Goal: Task Accomplishment & Management: Manage account settings

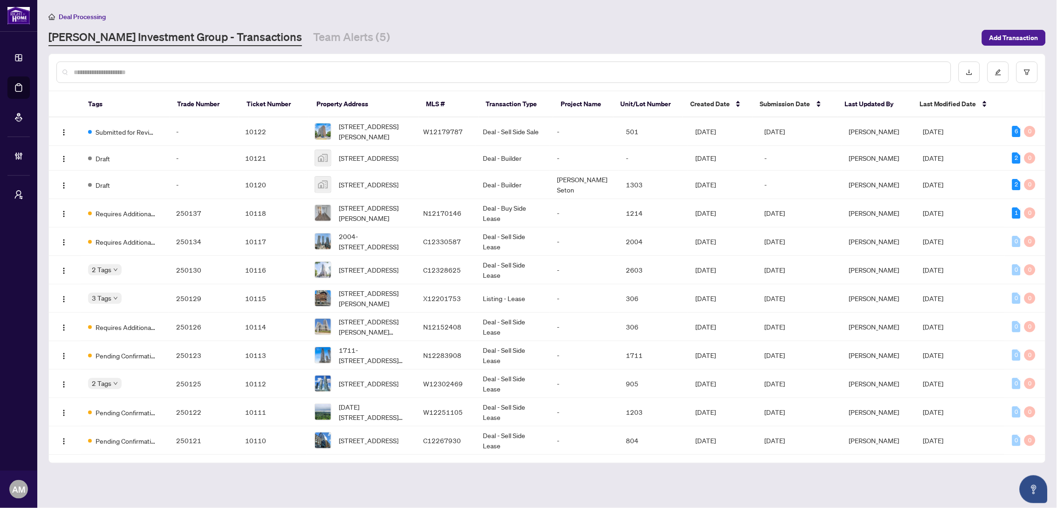
click at [423, 72] on input "text" at bounding box center [509, 72] width 870 height 10
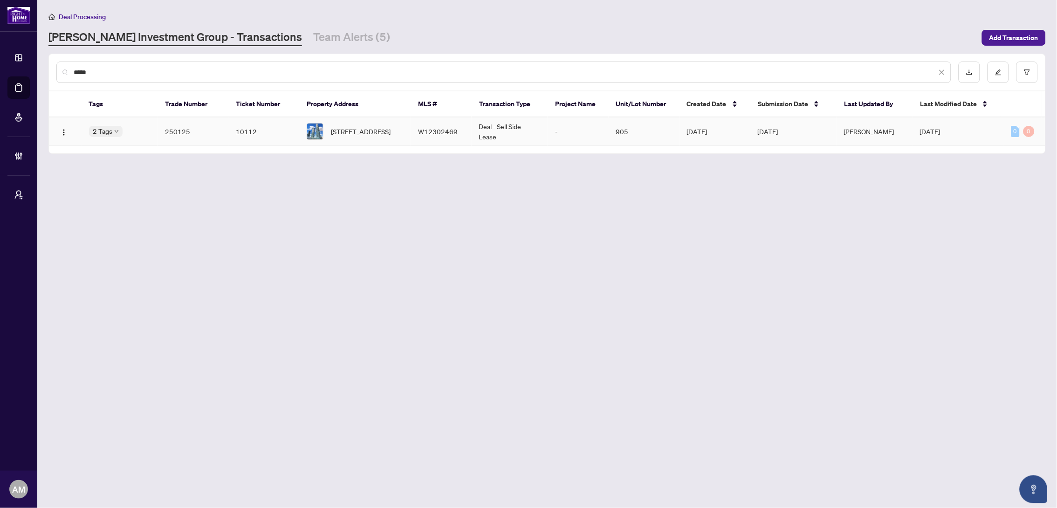
type input "****"
click at [357, 132] on span "[STREET_ADDRESS]" at bounding box center [361, 131] width 60 height 10
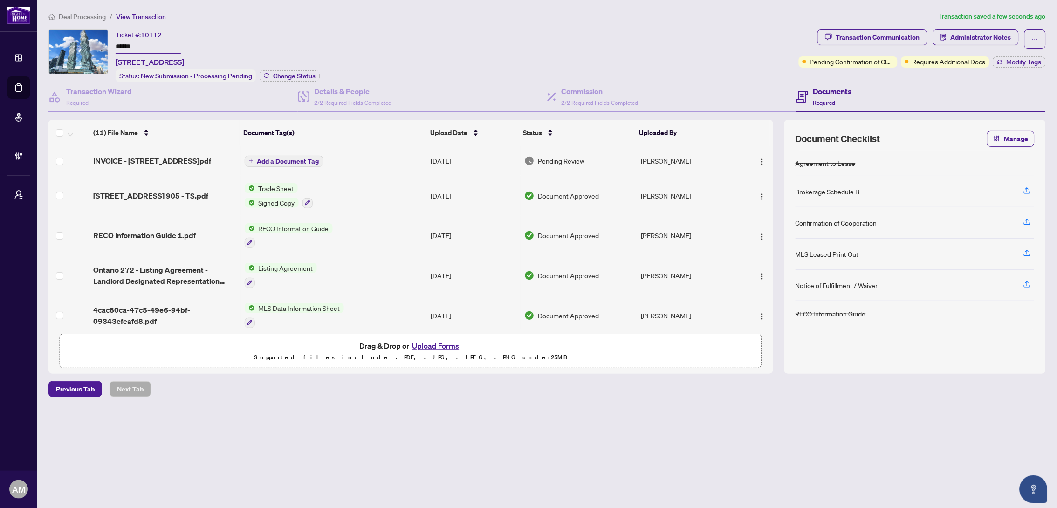
click at [302, 159] on span "Add a Document Tag" at bounding box center [288, 161] width 62 height 7
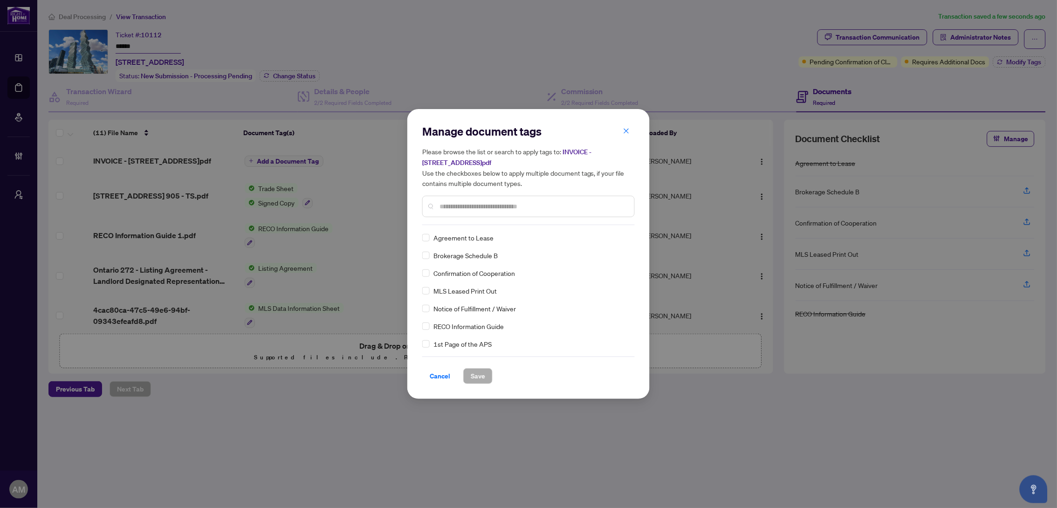
click at [460, 207] on input "text" at bounding box center [533, 206] width 187 height 10
type input "*"
type input "****"
click at [625, 237] on icon at bounding box center [626, 238] width 6 height 4
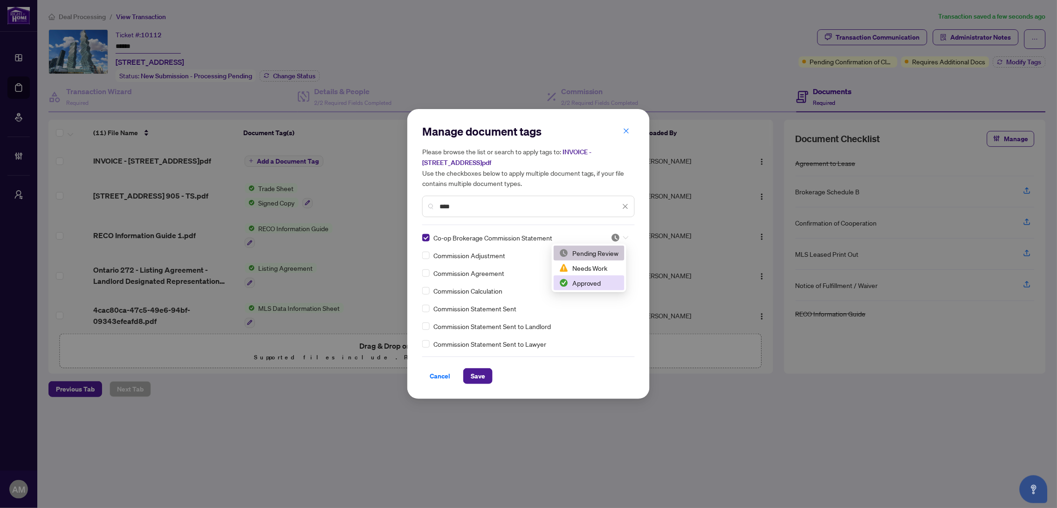
drag, startPoint x: 588, startPoint y: 280, endPoint x: 579, endPoint y: 285, distance: 10.9
click at [587, 280] on div "Approved" at bounding box center [589, 283] width 60 height 10
click at [488, 374] on button "Save" at bounding box center [477, 376] width 29 height 16
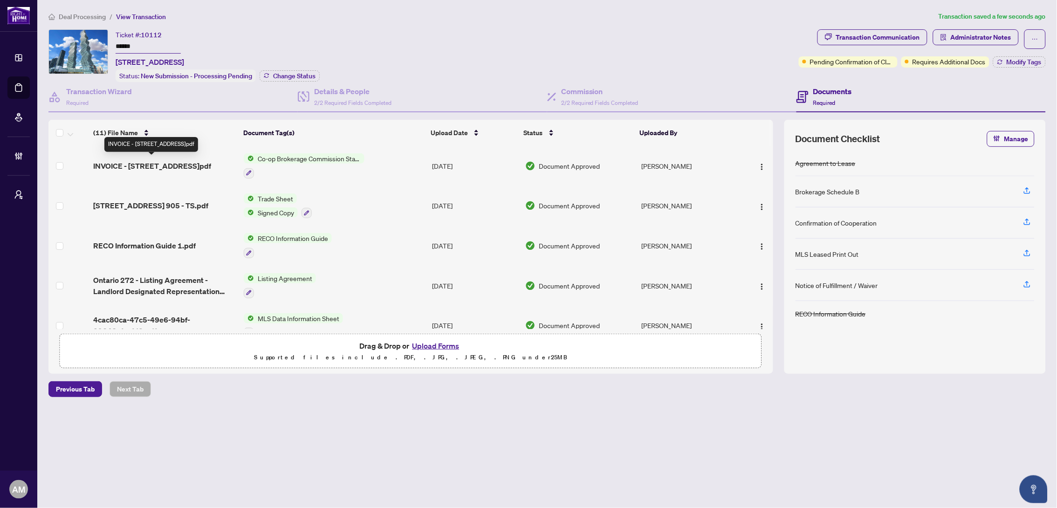
click at [195, 161] on span "INVOICE - [STREET_ADDRESS]pdf" at bounding box center [152, 165] width 118 height 11
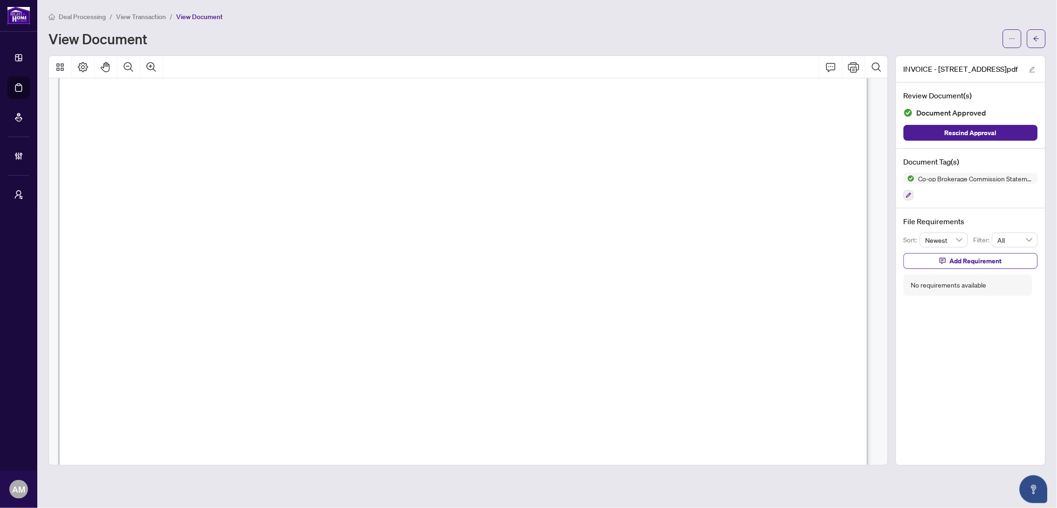
scroll to position [411, 0]
click at [1038, 41] on icon "arrow-left" at bounding box center [1037, 38] width 7 height 7
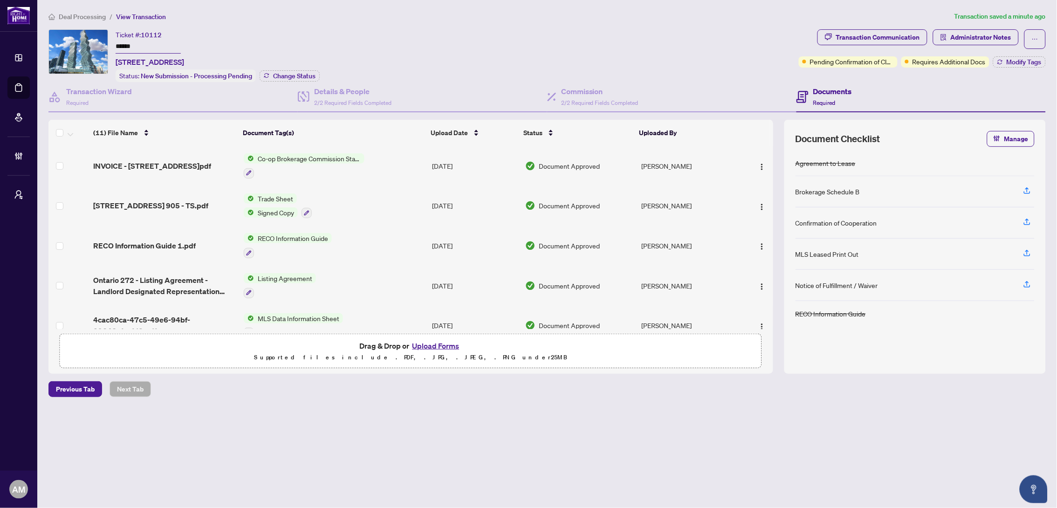
scroll to position [251, 0]
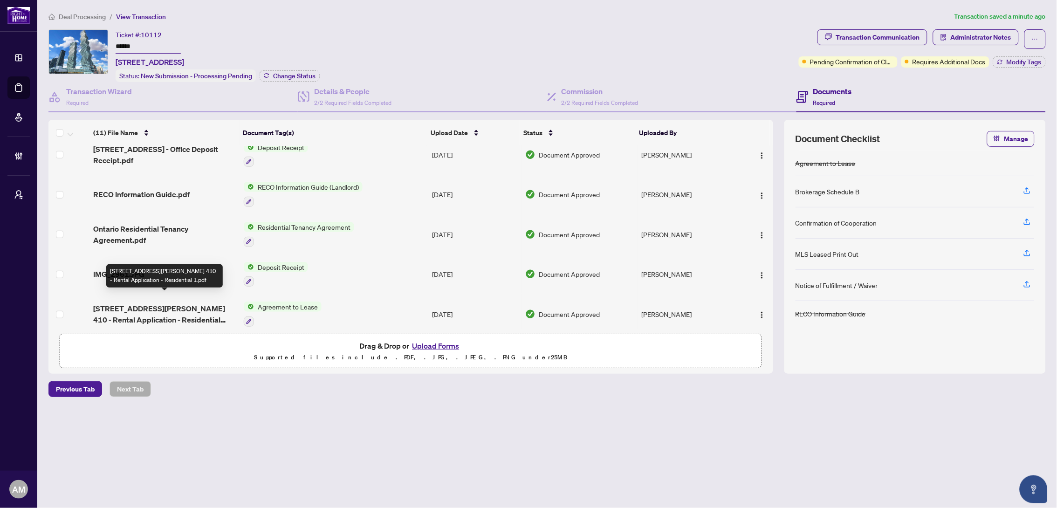
click at [190, 306] on span "[STREET_ADDRESS][PERSON_NAME] 410 - Rental Application - Residential 1.pdf" at bounding box center [164, 314] width 143 height 22
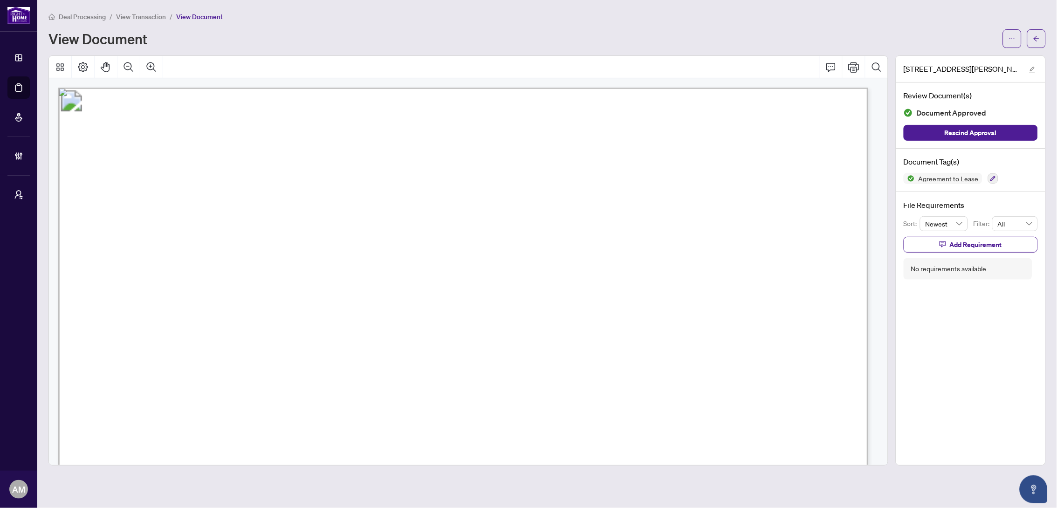
scroll to position [350, 0]
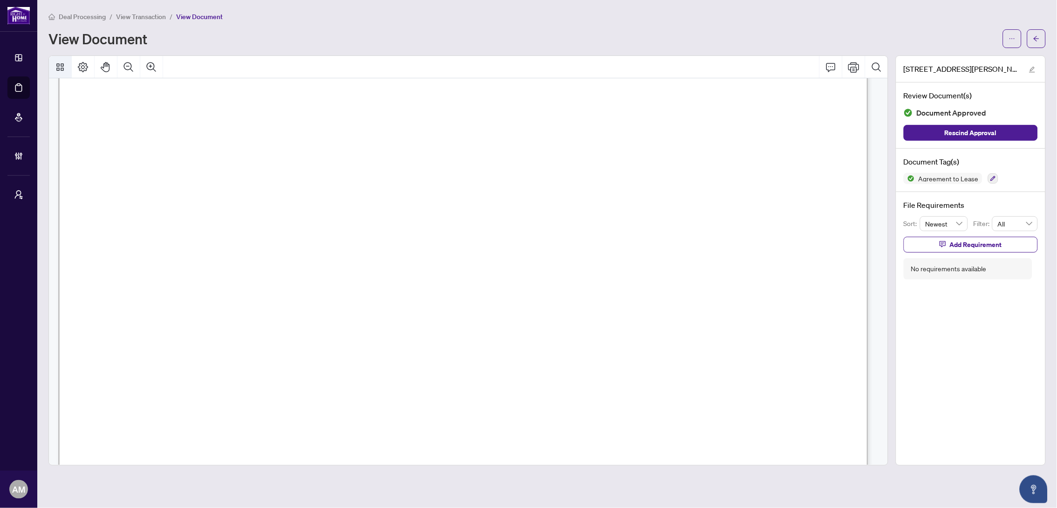
click at [55, 64] on icon "Thumbnails" at bounding box center [60, 67] width 11 height 11
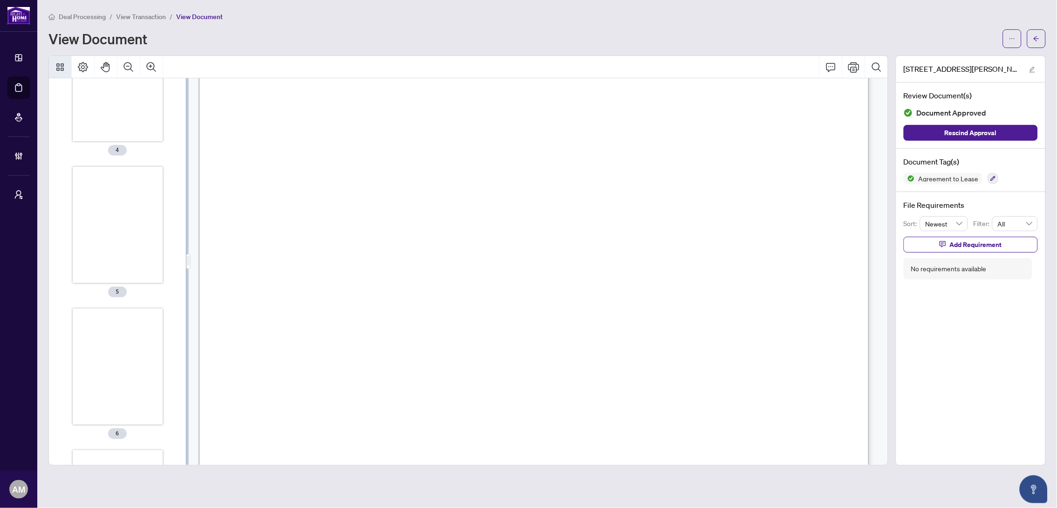
scroll to position [699, 0]
click at [90, 166] on div "Thumbnails" at bounding box center [118, 157] width 90 height 117
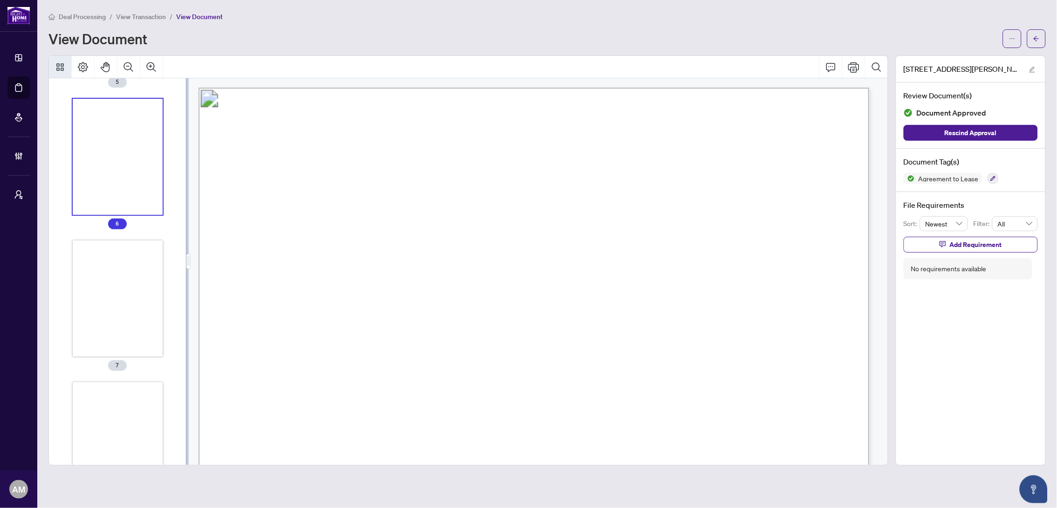
click at [83, 257] on div "Thumbnails" at bounding box center [118, 299] width 90 height 117
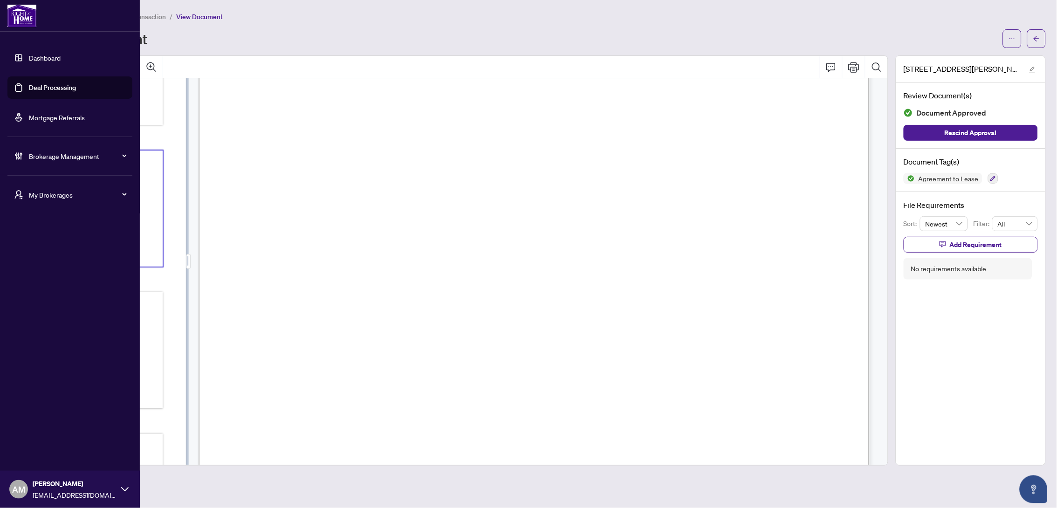
scroll to position [839, 0]
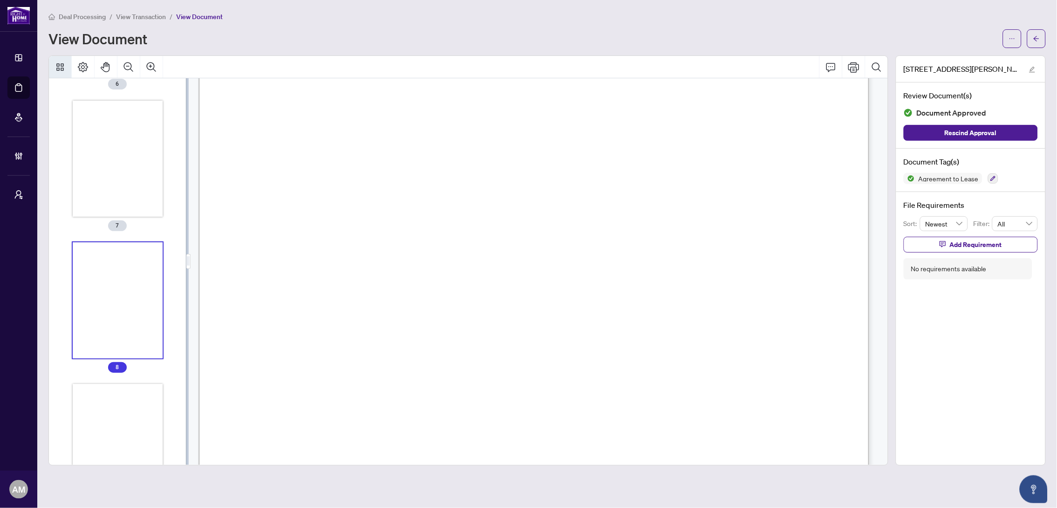
click at [138, 298] on div "Thumbnails" at bounding box center [118, 300] width 90 height 117
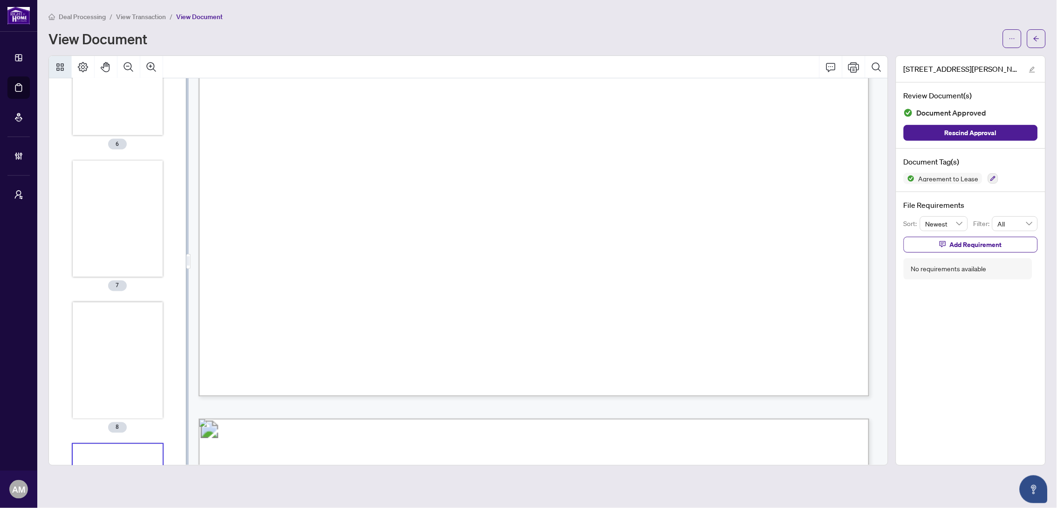
click at [139, 444] on div "Thumbnails" at bounding box center [118, 502] width 90 height 117
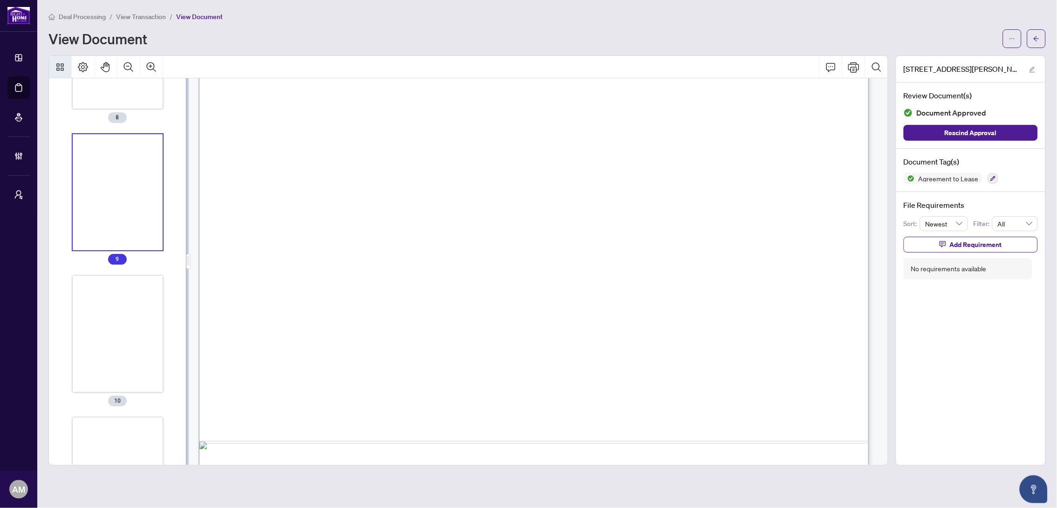
scroll to position [1170, 0]
click at [127, 269] on div "Thumbnails" at bounding box center [118, 253] width 90 height 117
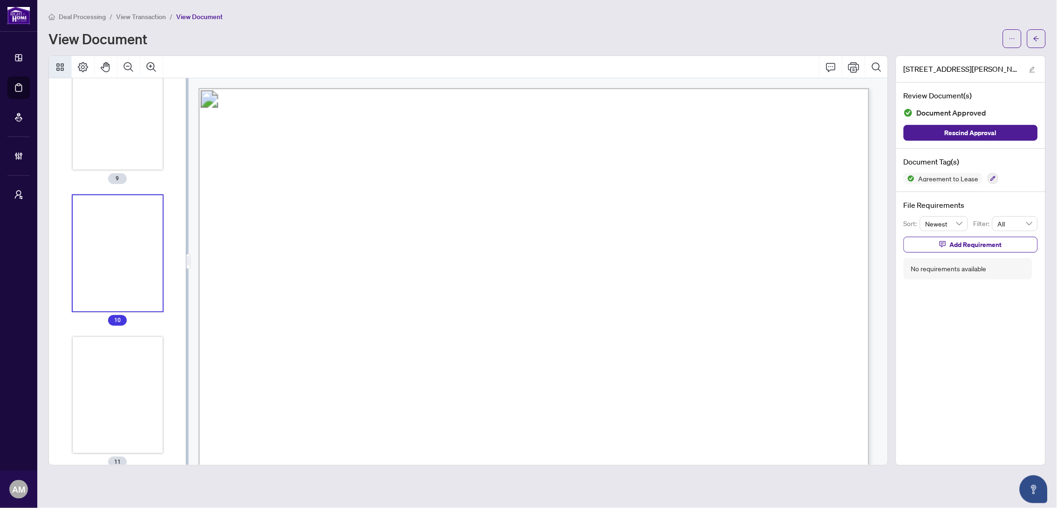
click at [132, 402] on div "Thumbnails" at bounding box center [118, 395] width 90 height 117
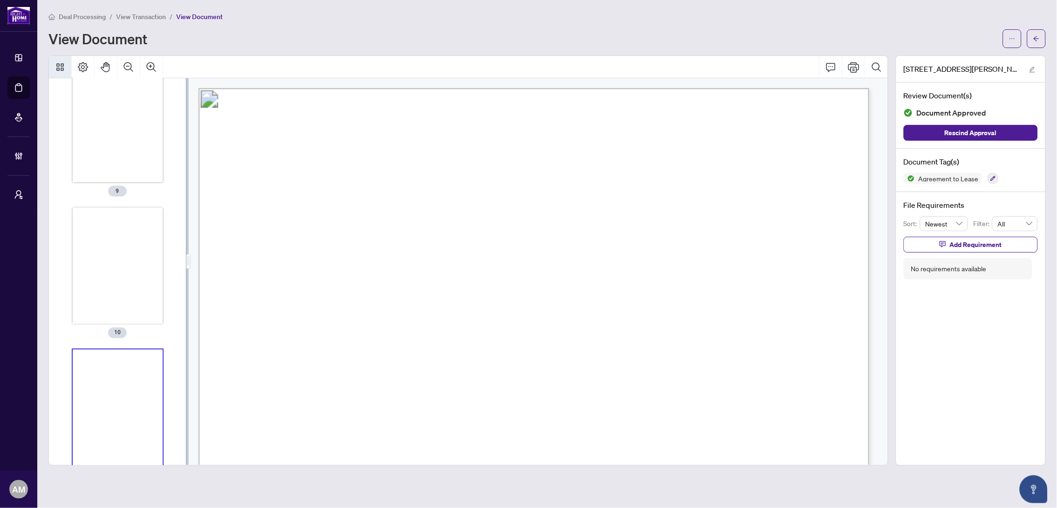
scroll to position [1195, 0]
click at [989, 173] on button "button" at bounding box center [993, 178] width 10 height 10
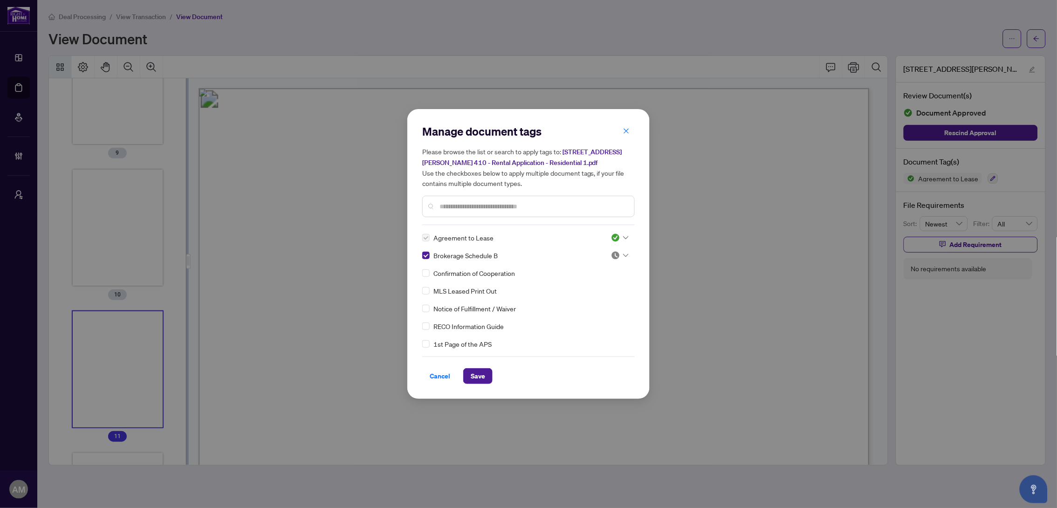
click at [625, 256] on icon at bounding box center [626, 256] width 6 height 4
click at [583, 299] on div "Approved" at bounding box center [589, 301] width 60 height 10
click at [481, 373] on span "Save" at bounding box center [478, 376] width 14 height 15
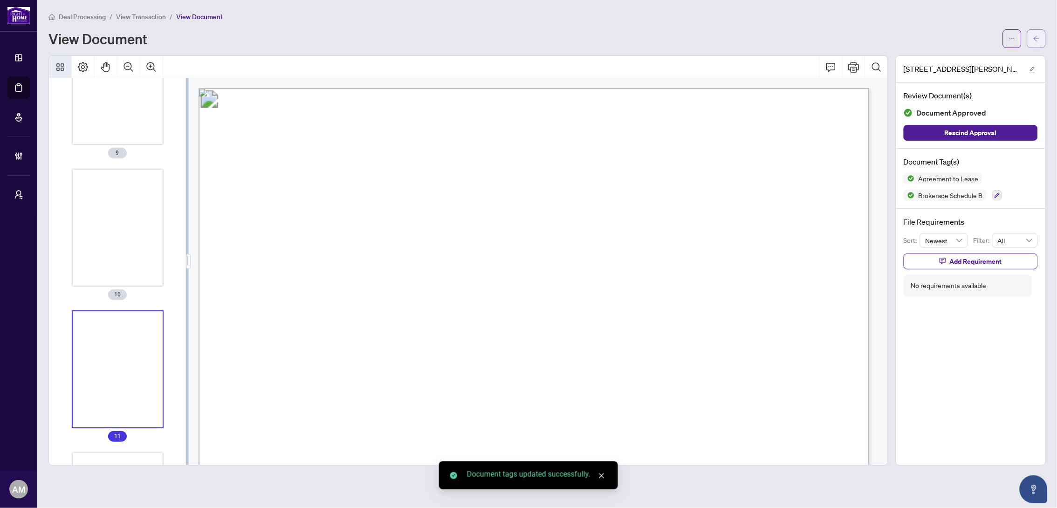
click at [1039, 42] on span "button" at bounding box center [1037, 38] width 7 height 15
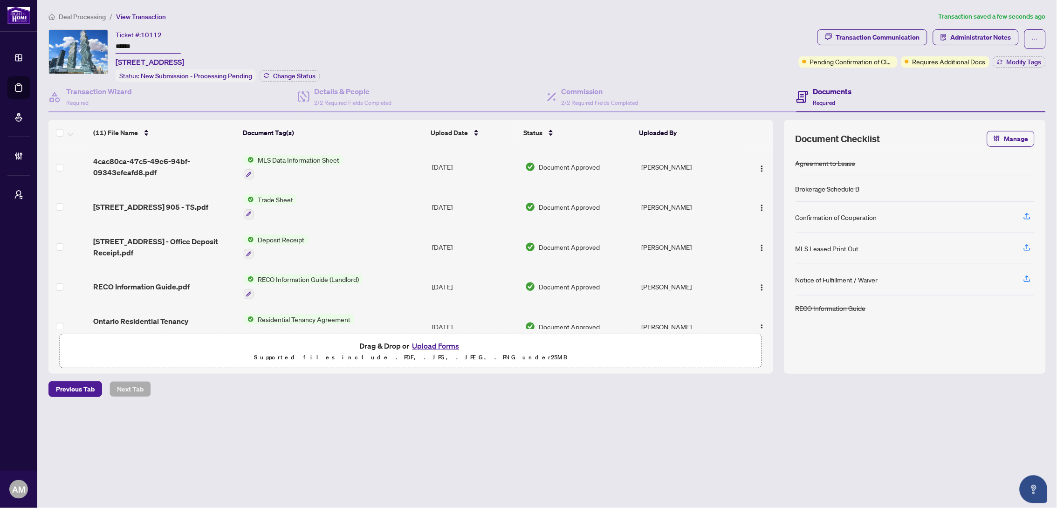
scroll to position [251, 0]
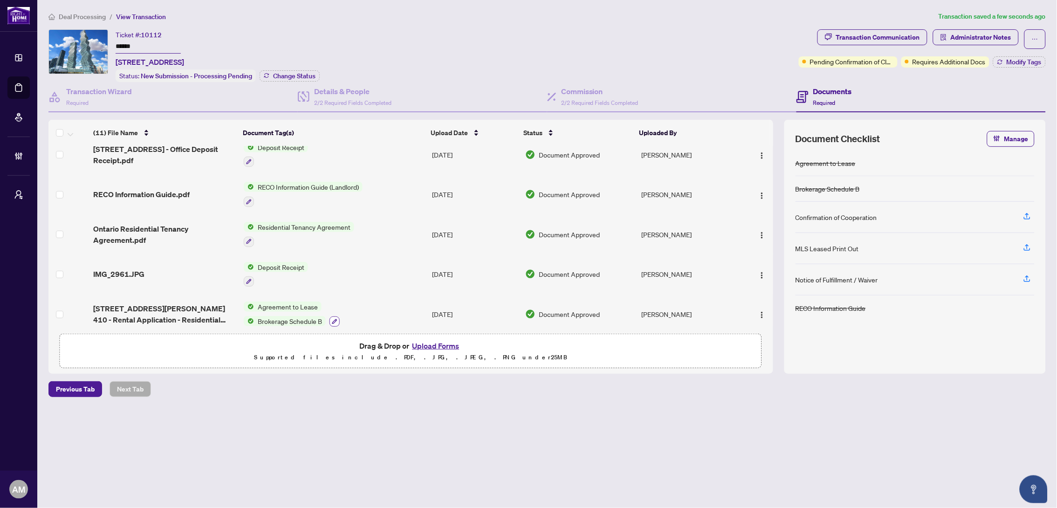
click at [333, 319] on icon "button" at bounding box center [335, 322] width 6 height 6
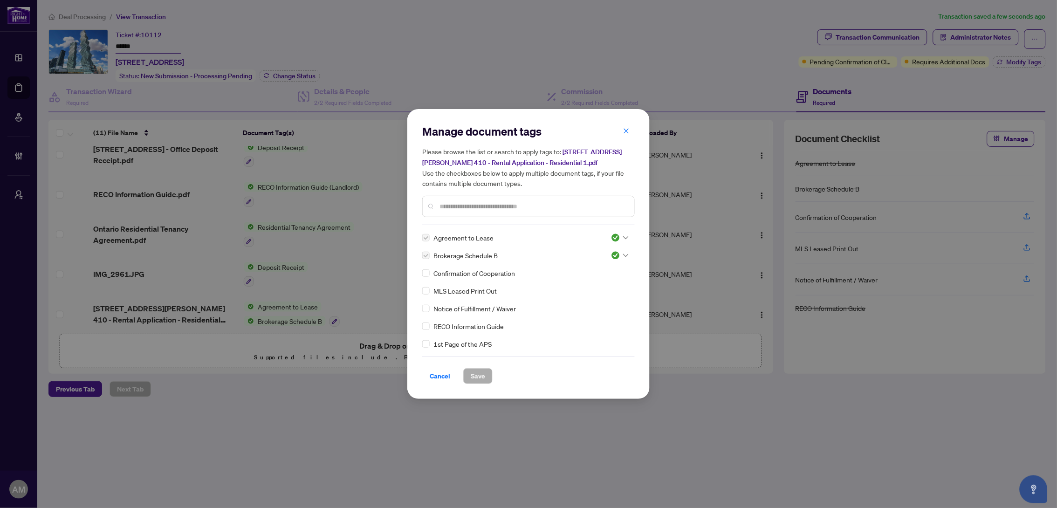
click at [628, 146] on h5 "Please browse the list or search to apply tags to: [STREET_ADDRESS][PERSON_NAME…" at bounding box center [528, 167] width 213 height 42
click at [630, 134] on icon "close" at bounding box center [626, 131] width 7 height 7
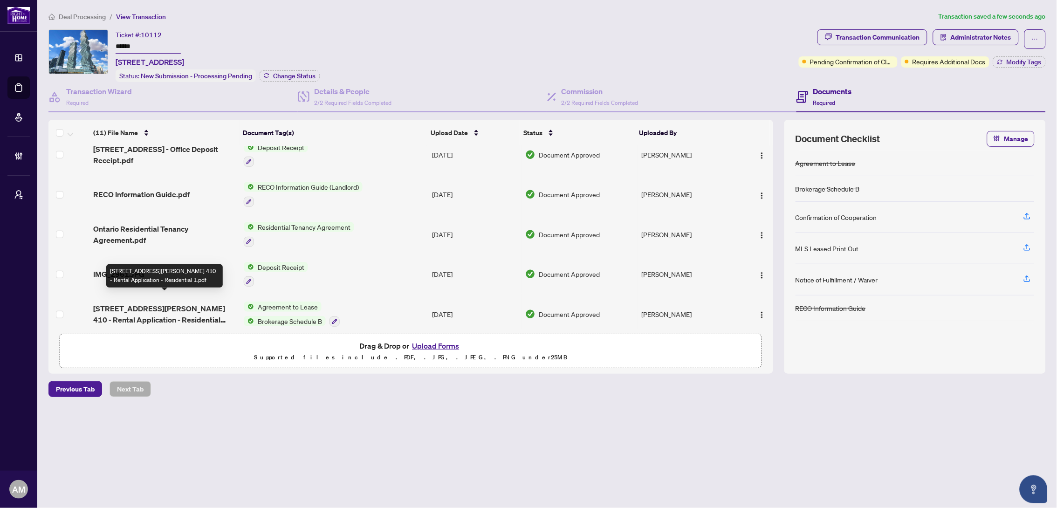
click at [166, 305] on span "[STREET_ADDRESS][PERSON_NAME] 410 - Rental Application - Residential 1.pdf" at bounding box center [164, 314] width 143 height 22
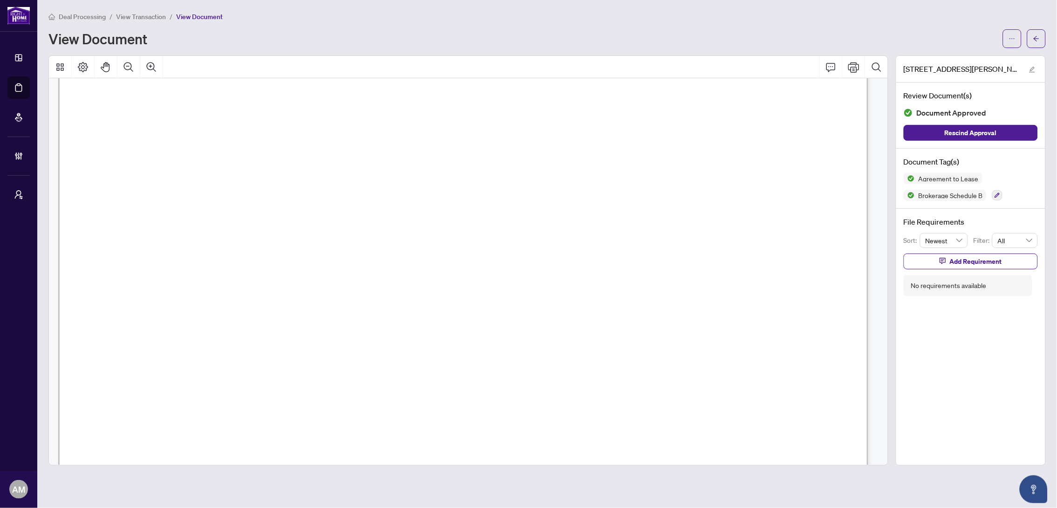
scroll to position [280, 0]
click at [57, 66] on icon "Thumbnails" at bounding box center [59, 66] width 7 height 7
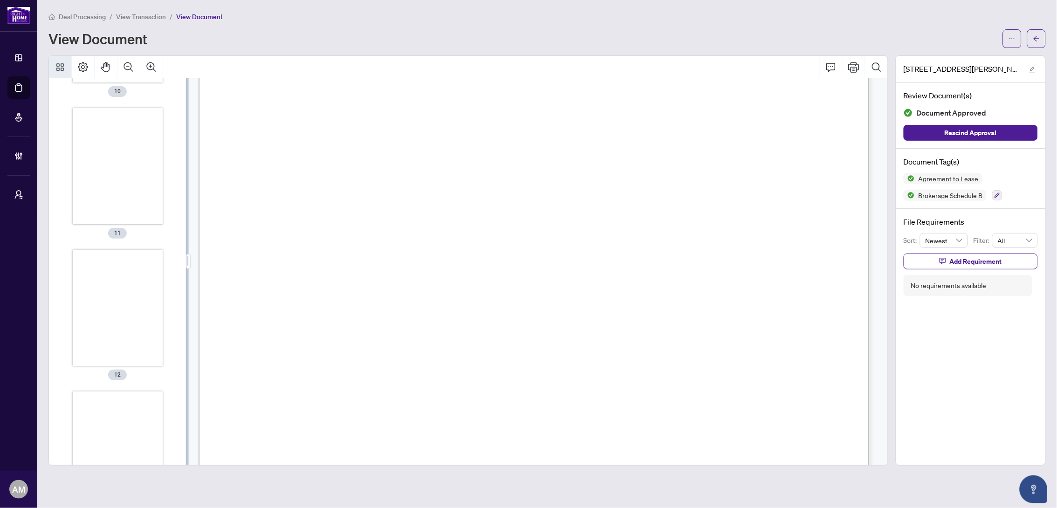
scroll to position [1466, 0]
click at [998, 193] on icon "button" at bounding box center [998, 196] width 6 height 6
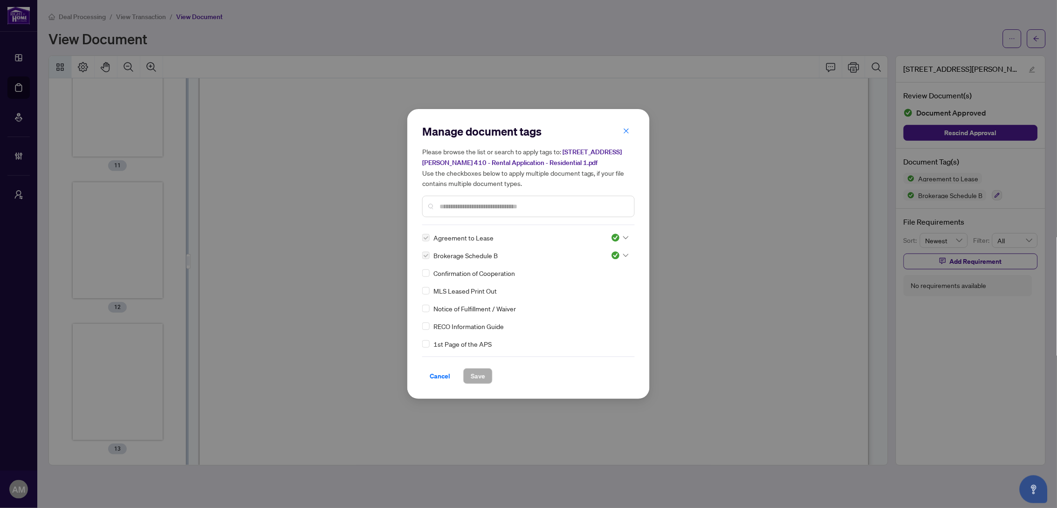
click at [465, 225] on div "Manage document tags Please browse the list or search to apply tags to: [STREET…" at bounding box center [528, 254] width 213 height 260
click at [421, 274] on div "Manage document tags Please browse the list or search to apply tags to: [STREET…" at bounding box center [528, 254] width 242 height 290
drag, startPoint x: 624, startPoint y: 269, endPoint x: 617, endPoint y: 278, distance: 11.3
click at [622, 269] on div at bounding box center [620, 273] width 18 height 9
click at [576, 316] on div "Approved" at bounding box center [589, 318] width 60 height 10
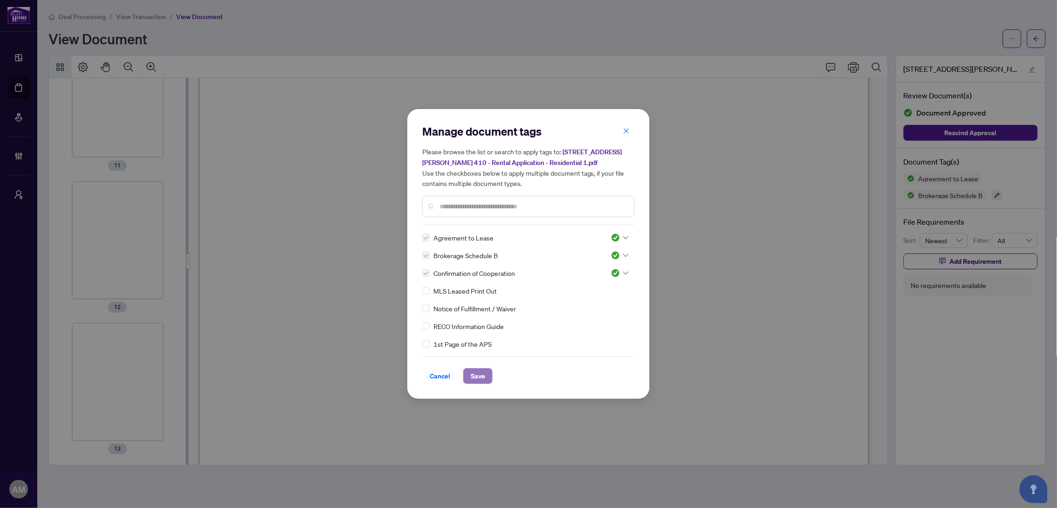
click at [479, 377] on span "Save" at bounding box center [478, 376] width 14 height 15
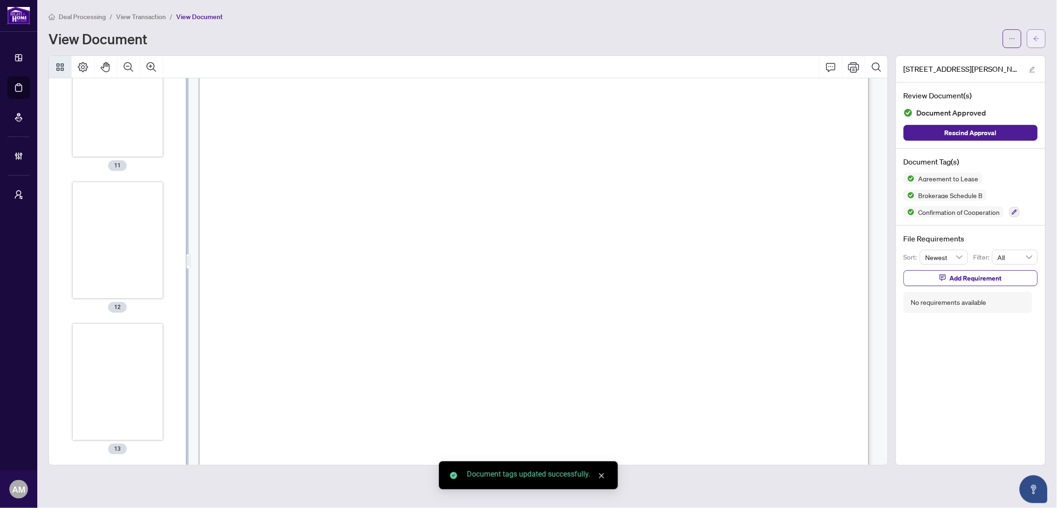
click at [1039, 35] on icon "arrow-left" at bounding box center [1037, 38] width 7 height 7
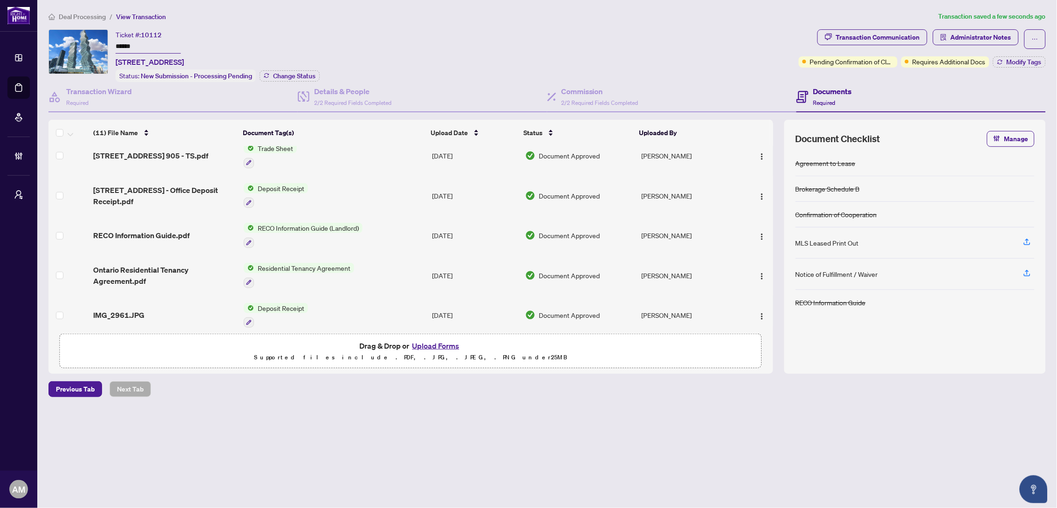
scroll to position [251, 0]
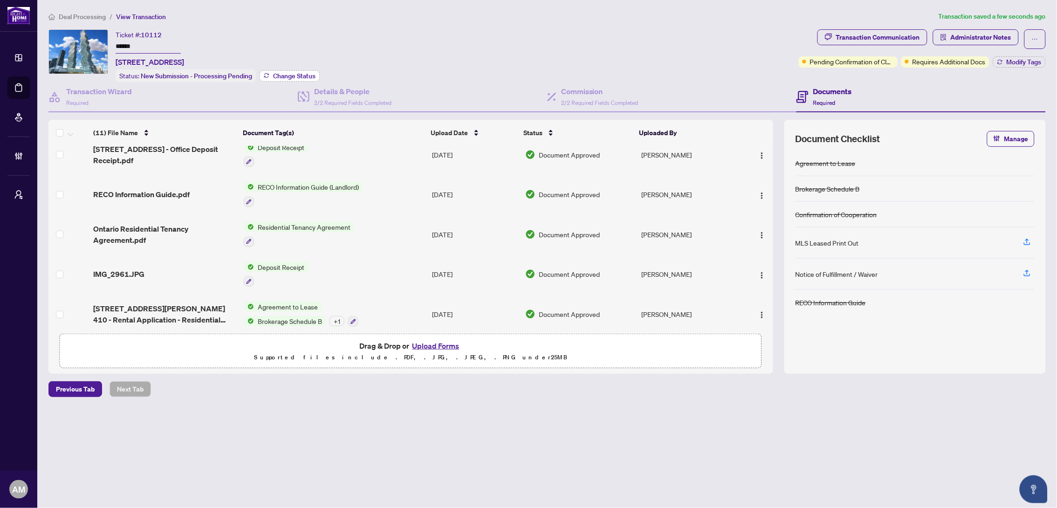
click at [283, 76] on span "Change Status" at bounding box center [294, 76] width 42 height 7
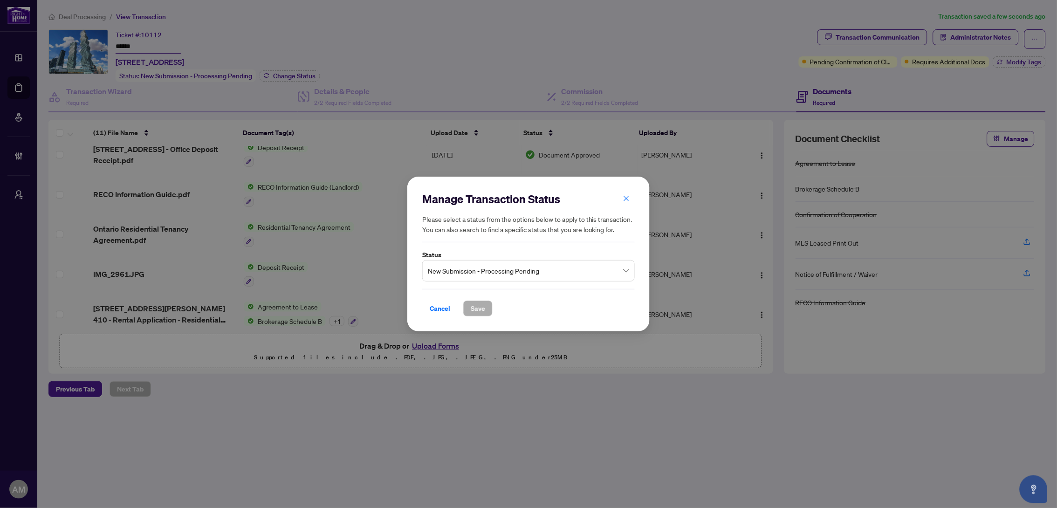
click at [472, 269] on span "New Submission - Processing Pending" at bounding box center [528, 271] width 201 height 18
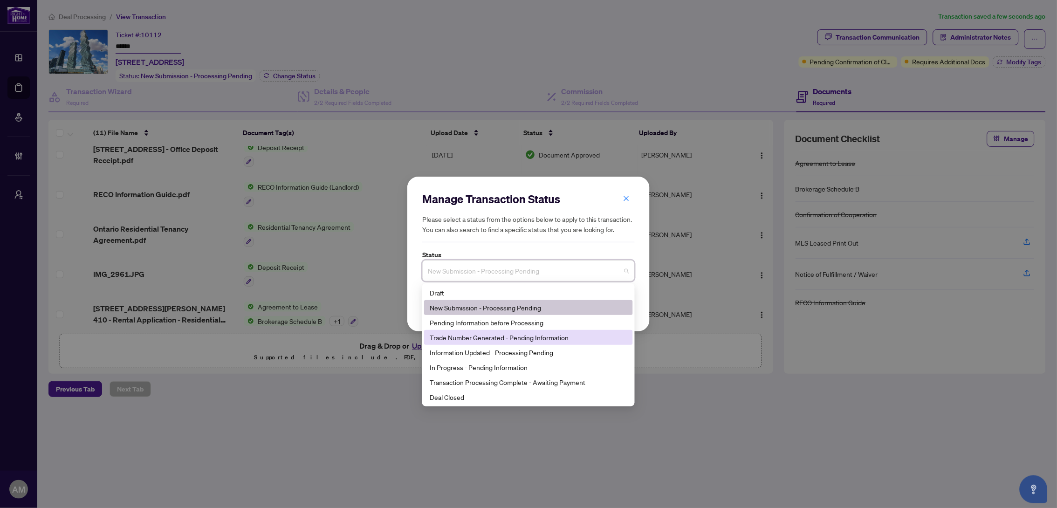
click at [502, 337] on div "Trade Number Generated - Pending Information" at bounding box center [529, 337] width 198 height 10
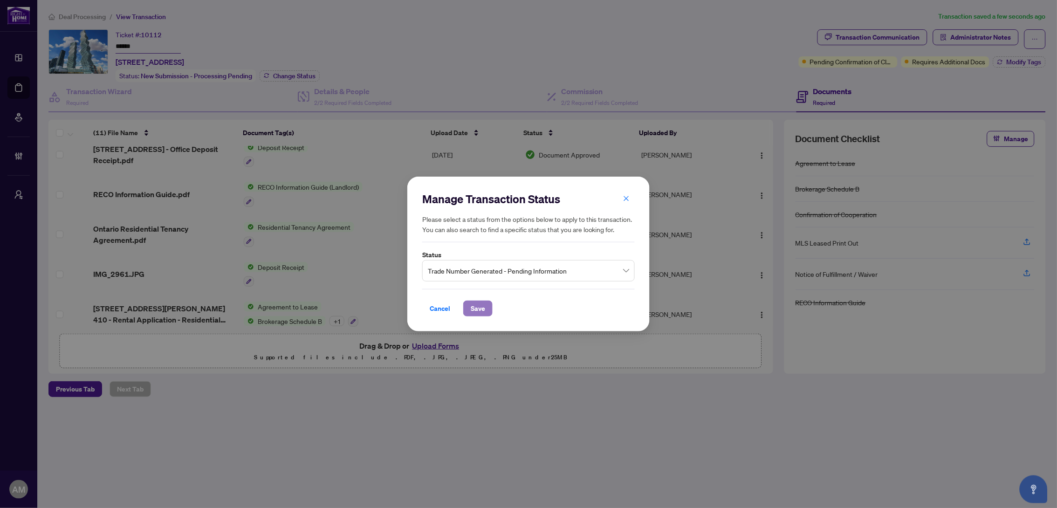
click at [481, 309] on span "Save" at bounding box center [478, 308] width 14 height 15
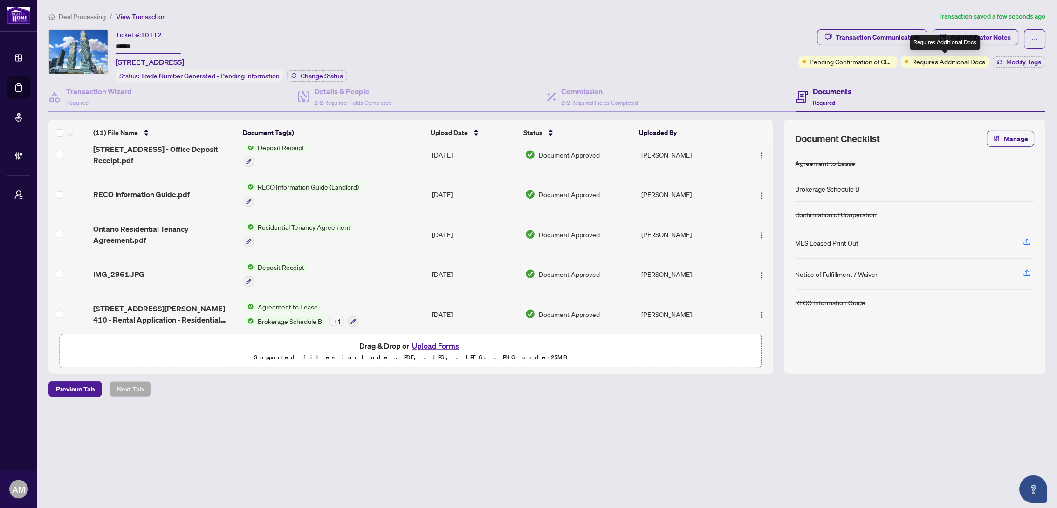
click at [939, 62] on span "Requires Additional Docs" at bounding box center [949, 61] width 73 height 10
click at [1022, 58] on button "Modify Tags" at bounding box center [1020, 61] width 53 height 11
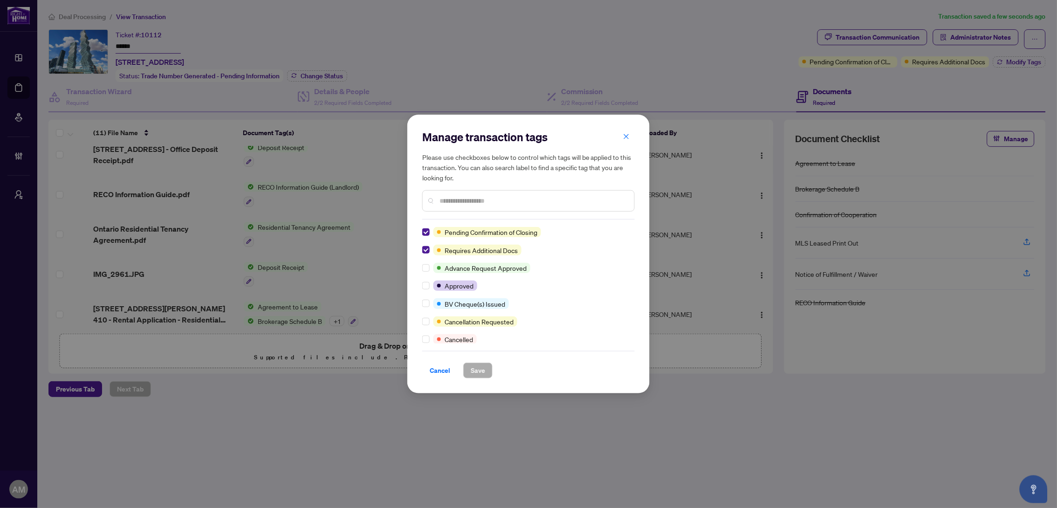
click at [455, 198] on input "text" at bounding box center [533, 201] width 187 height 10
type input "*"
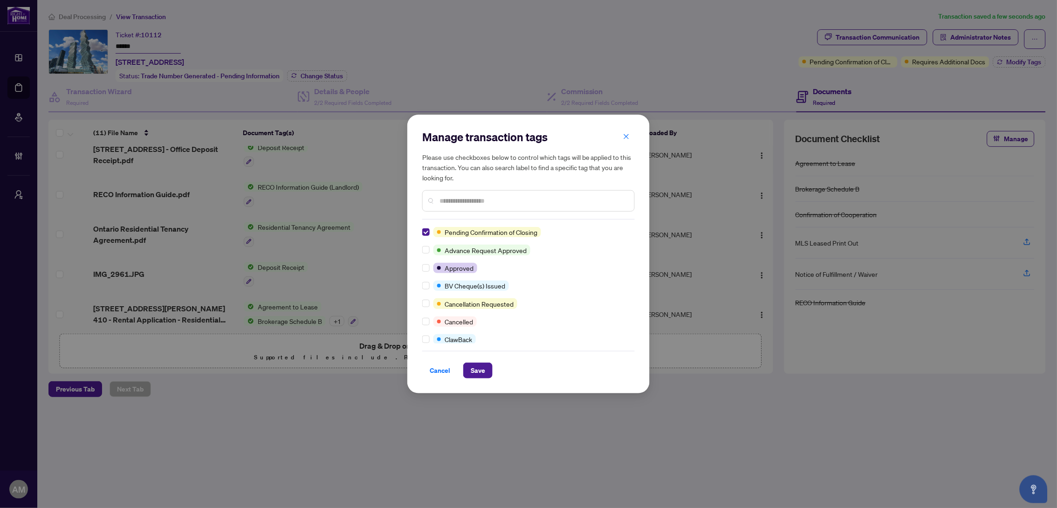
scroll to position [0, 0]
click at [476, 371] on span "Save" at bounding box center [478, 370] width 14 height 15
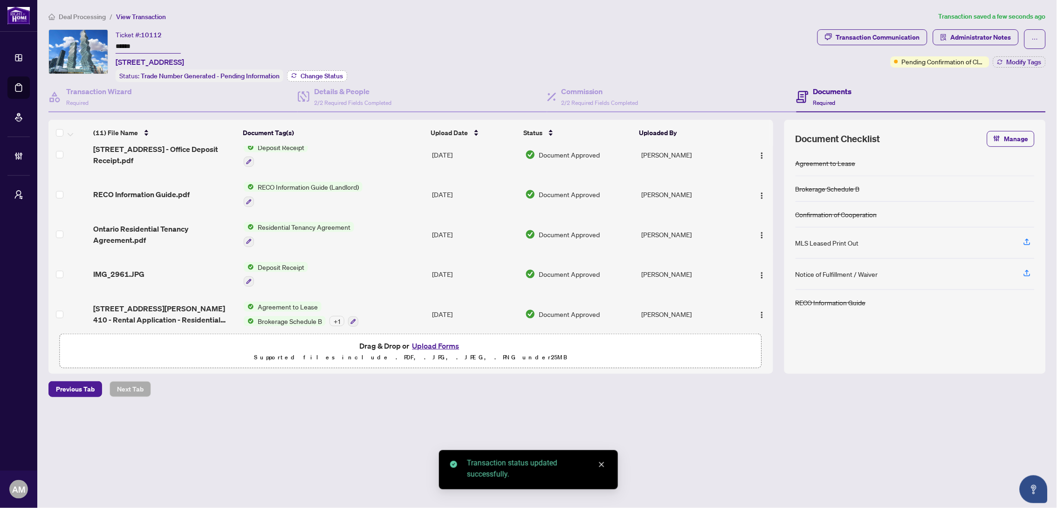
click at [317, 75] on span "Change Status" at bounding box center [322, 76] width 42 height 7
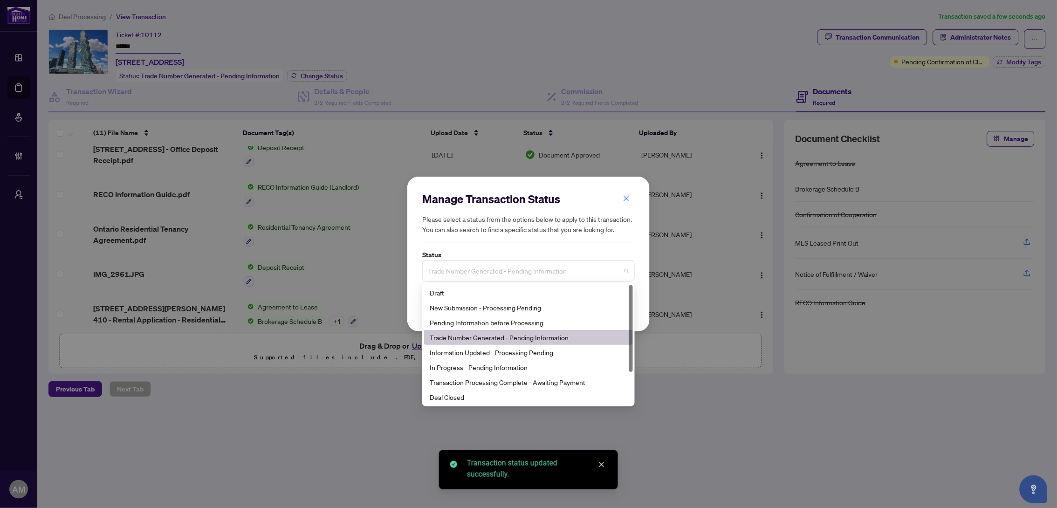
click at [556, 270] on span "Trade Number Generated - Pending Information" at bounding box center [528, 271] width 201 height 18
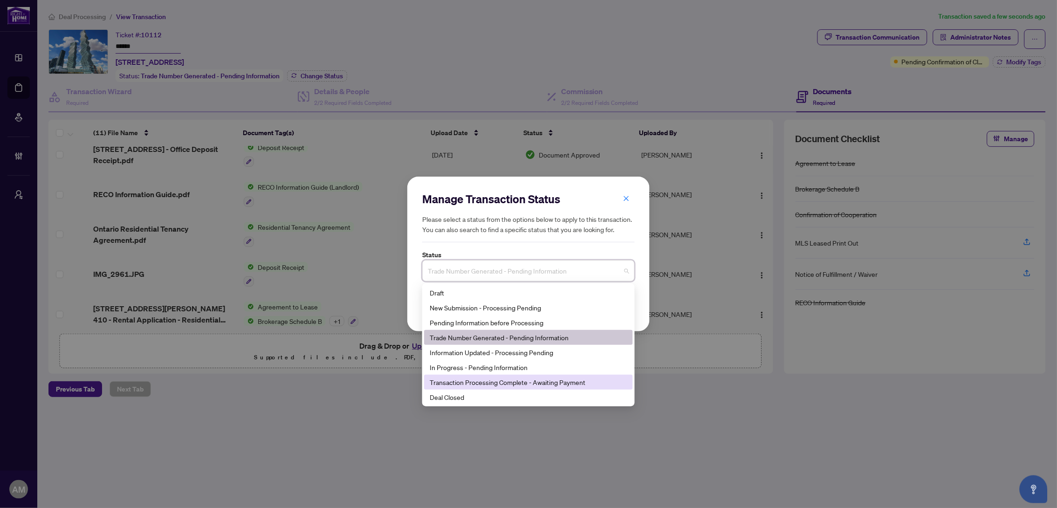
click at [528, 385] on div "Transaction Processing Complete - Awaiting Payment" at bounding box center [529, 382] width 198 height 10
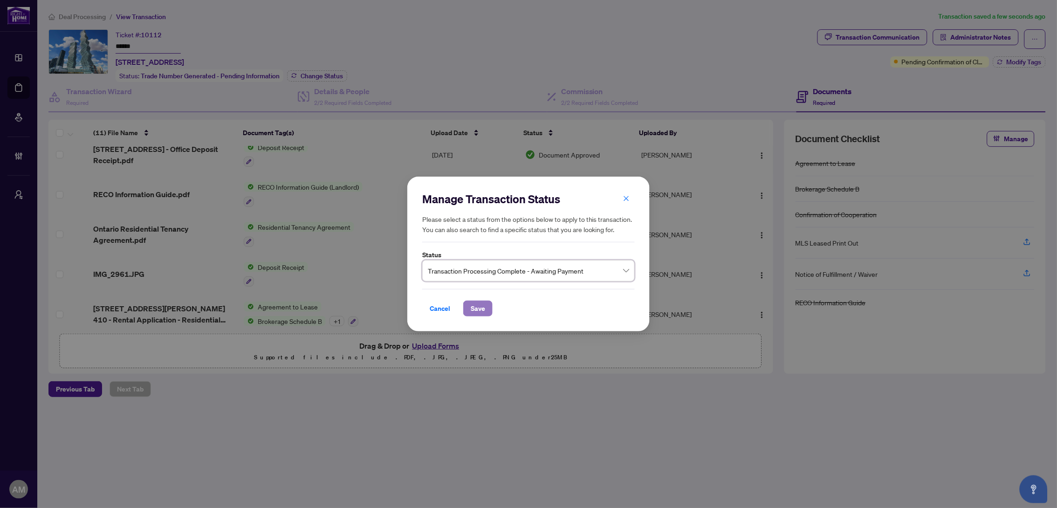
click at [485, 310] on span "Save" at bounding box center [478, 308] width 14 height 15
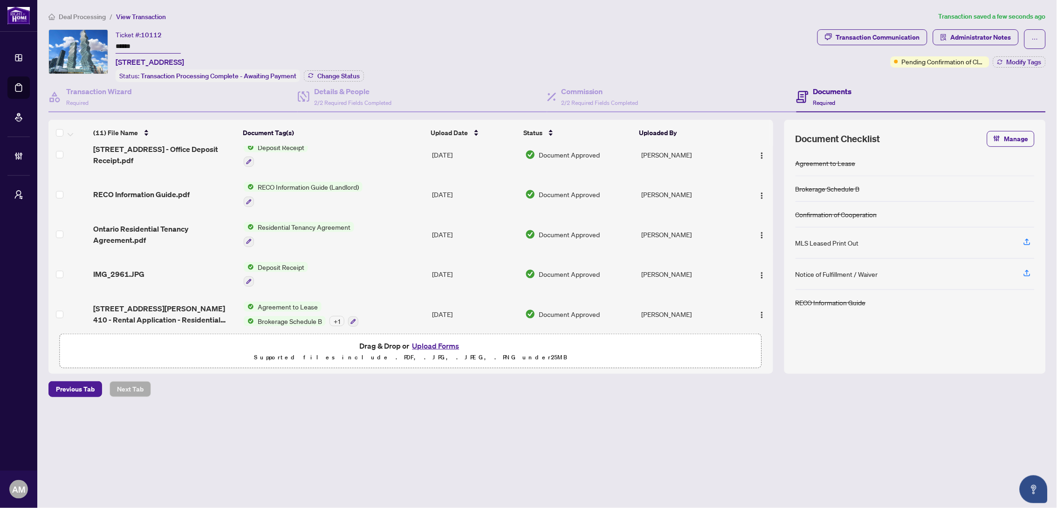
click at [72, 14] on span "Deal Processing" at bounding box center [82, 17] width 47 height 8
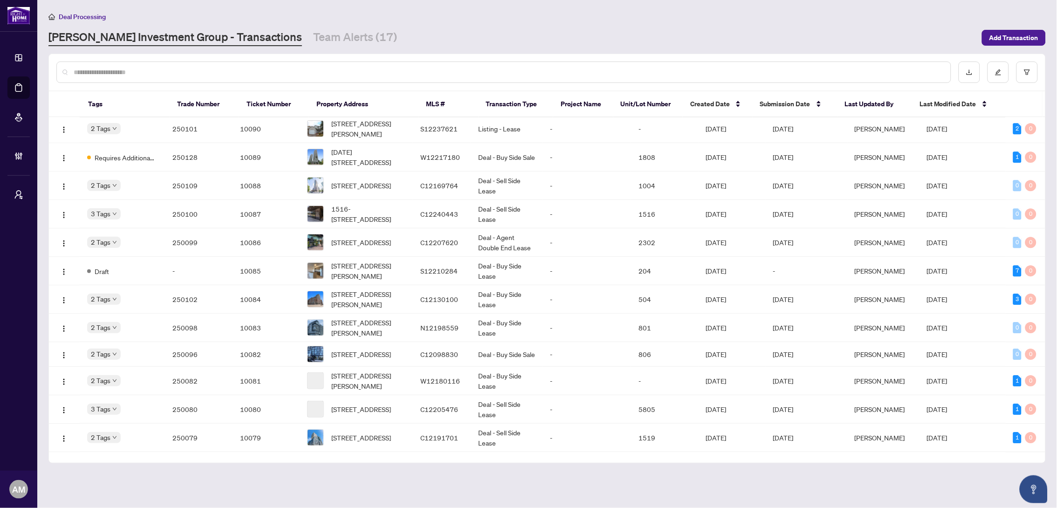
scroll to position [649, 0]
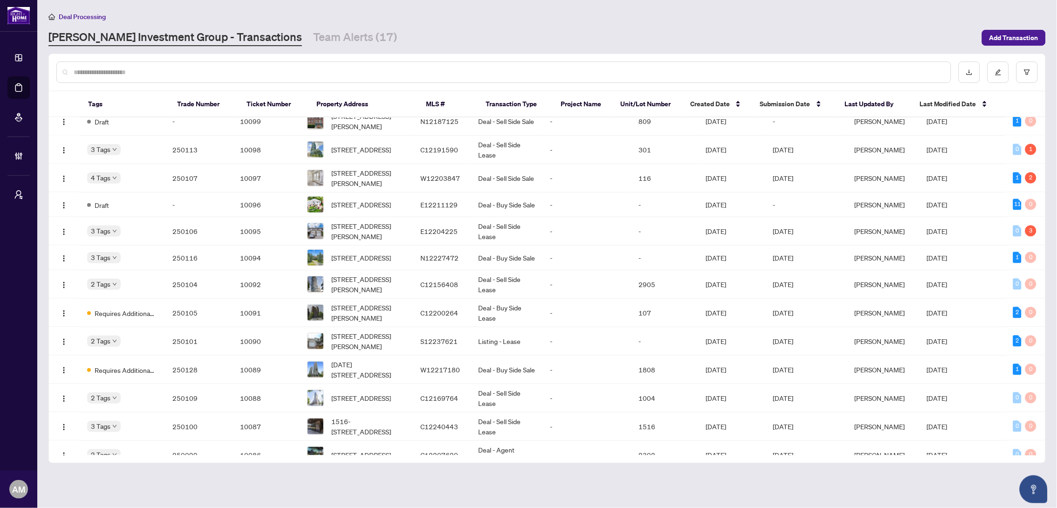
click at [104, 38] on link "[PERSON_NAME] Investment Group - Transactions" at bounding box center [175, 37] width 254 height 17
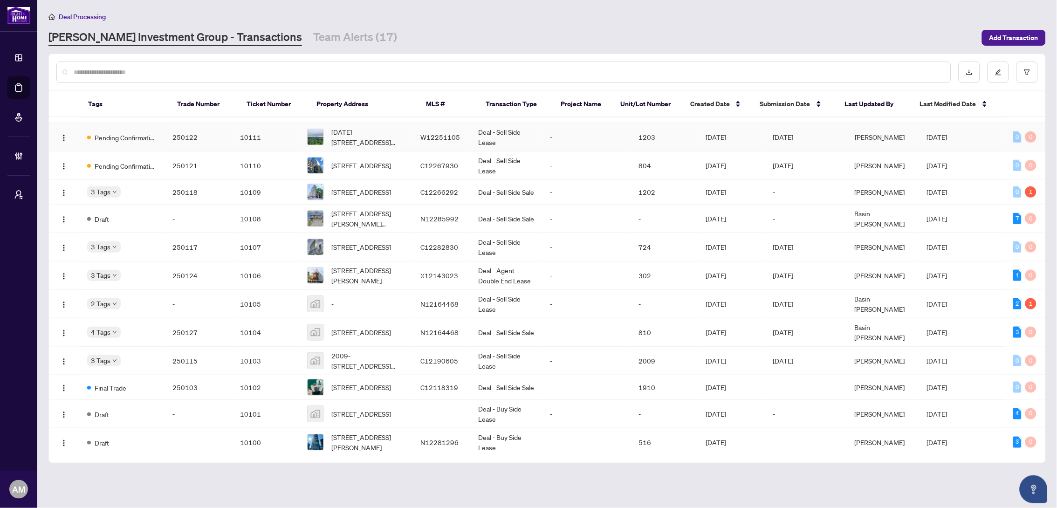
scroll to position [0, 0]
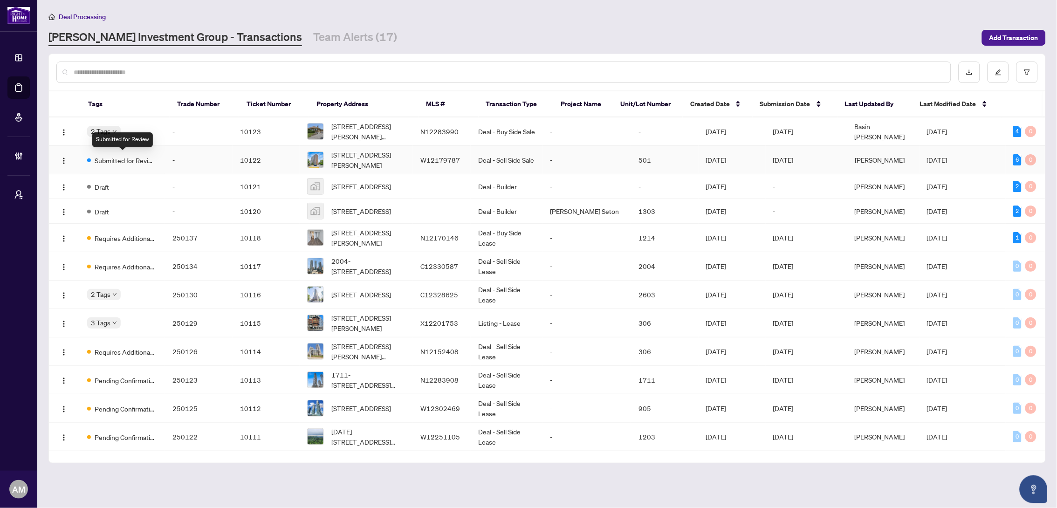
click at [128, 159] on span "Submitted for Review" at bounding box center [125, 160] width 61 height 10
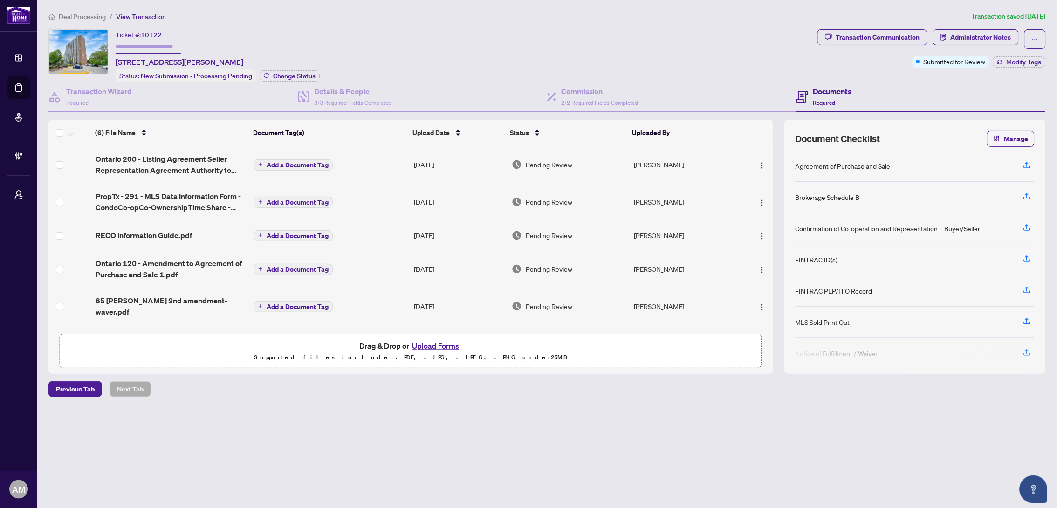
scroll to position [21, 0]
